Goal: Connect with others: Connect with others

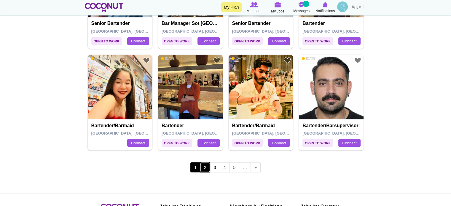
click at [209, 166] on link "2" at bounding box center [205, 167] width 10 height 10
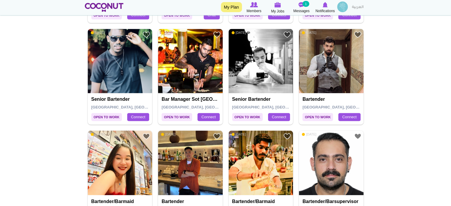
scroll to position [978, 0]
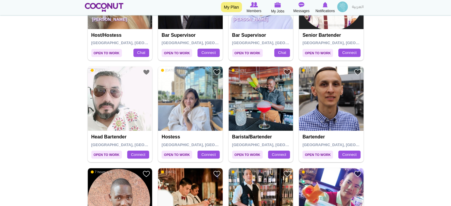
scroll to position [474, 0]
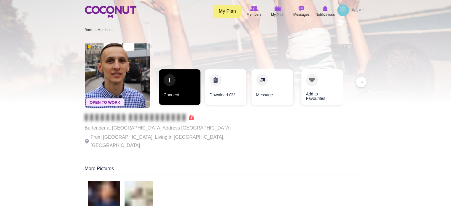
click at [183, 95] on link "Connect" at bounding box center [179, 87] width 41 height 36
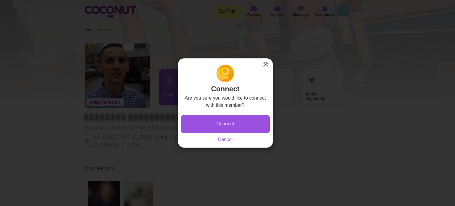
click at [218, 124] on button "Connect" at bounding box center [225, 124] width 89 height 18
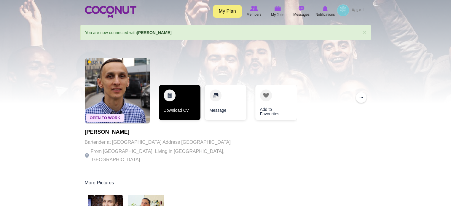
click at [188, 102] on link "Download CV" at bounding box center [179, 103] width 41 height 36
